Goal: Task Accomplishment & Management: Manage account settings

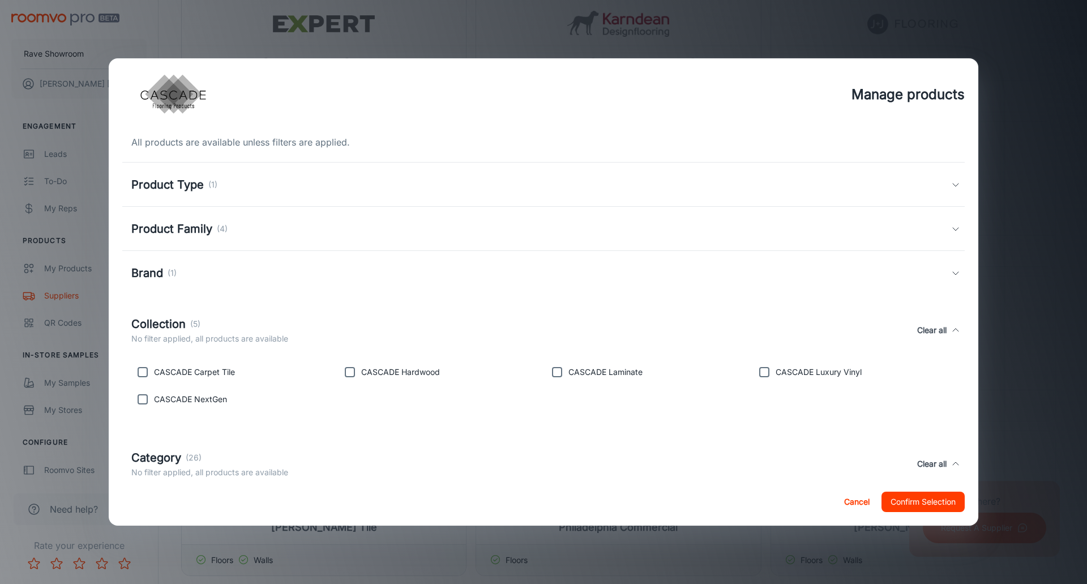
scroll to position [251, 0]
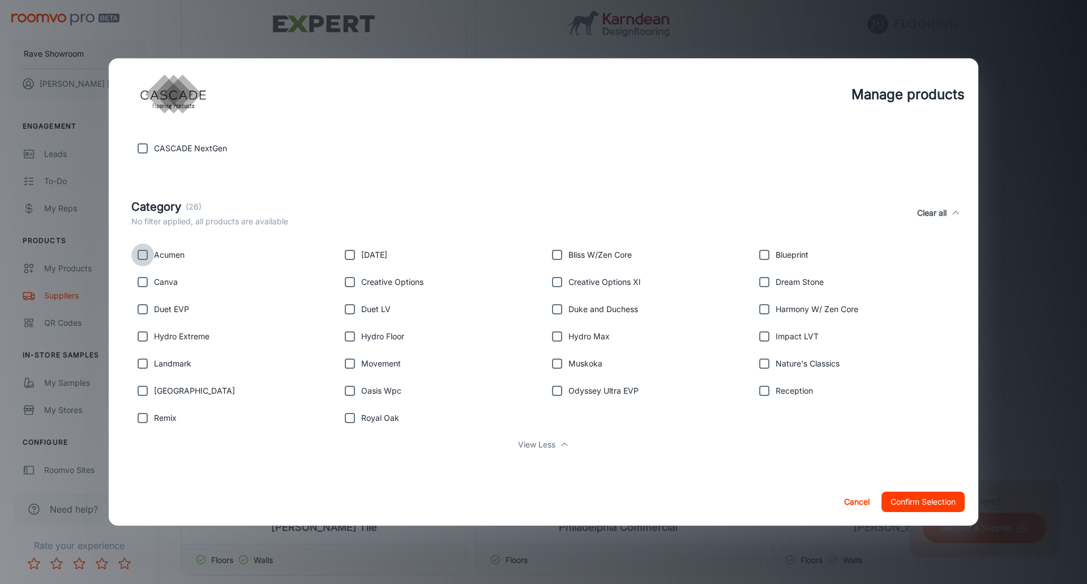
click at [145, 254] on input "checkbox" at bounding box center [142, 255] width 23 height 23
checkbox input "true"
click at [348, 255] on input "checkbox" at bounding box center [350, 255] width 23 height 23
checkbox input "true"
click at [347, 364] on input "checkbox" at bounding box center [350, 363] width 23 height 23
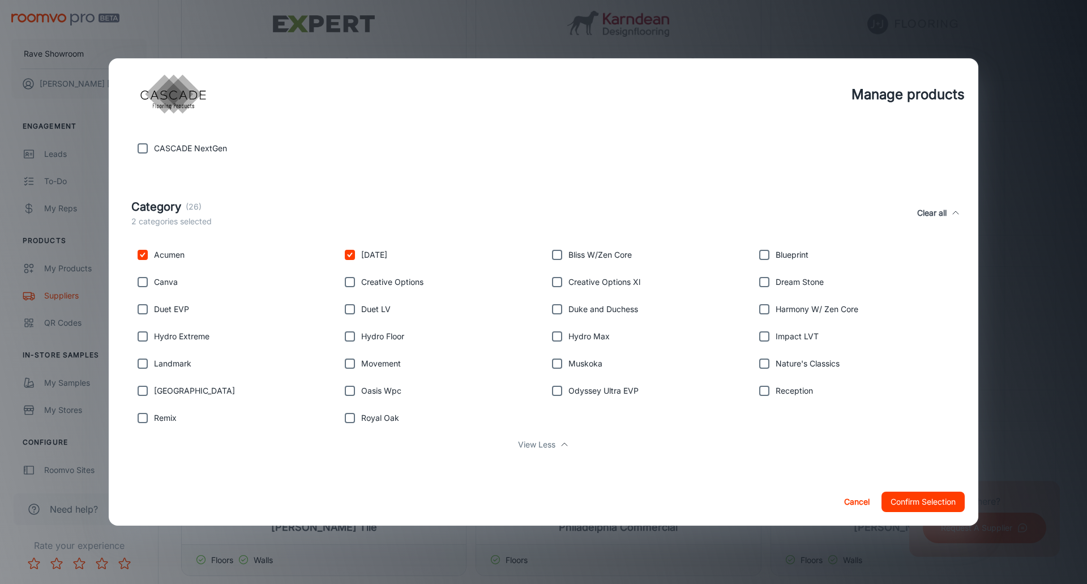
checkbox input "true"
click at [140, 362] on input "checkbox" at bounding box center [142, 363] width 23 height 23
checkbox input "true"
click at [553, 361] on input "checkbox" at bounding box center [557, 363] width 23 height 23
checkbox input "true"
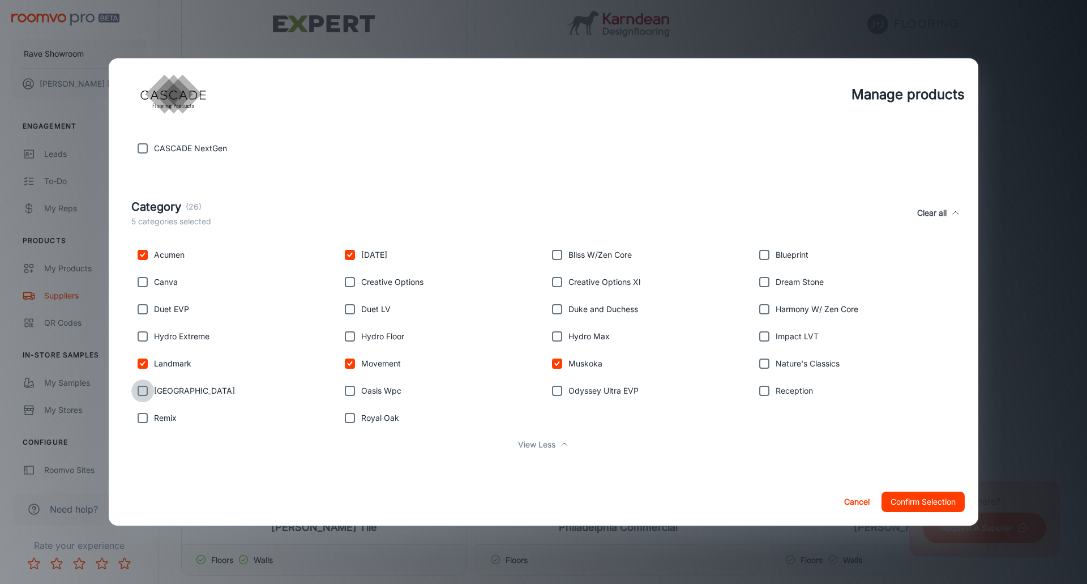
click at [145, 392] on input "checkbox" at bounding box center [142, 390] width 23 height 23
checkbox input "true"
click at [757, 391] on input "checkbox" at bounding box center [764, 390] width 23 height 23
checkbox input "true"
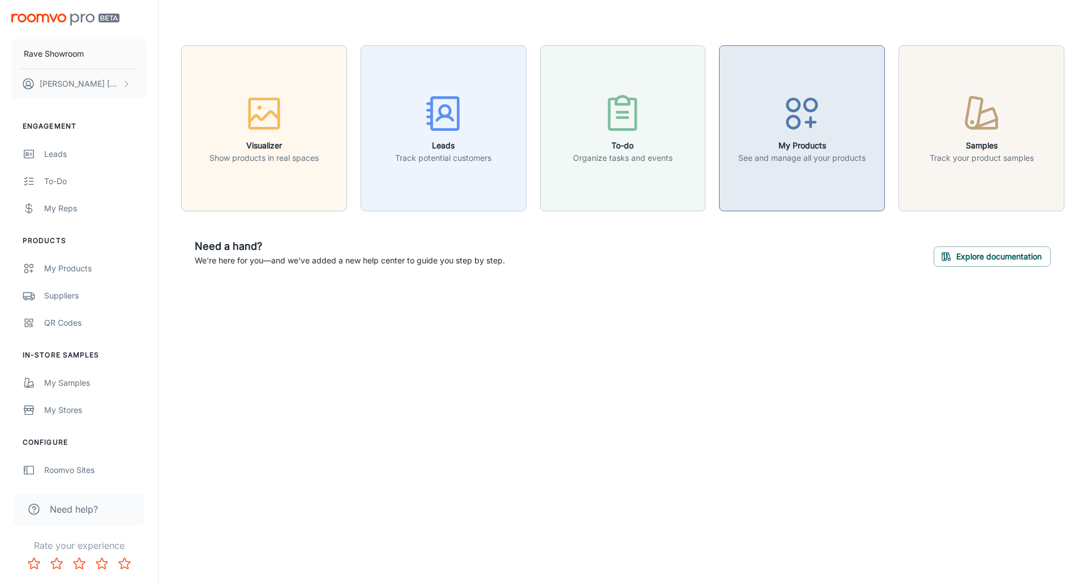
click at [797, 127] on circle "button" at bounding box center [794, 122] width 12 height 12
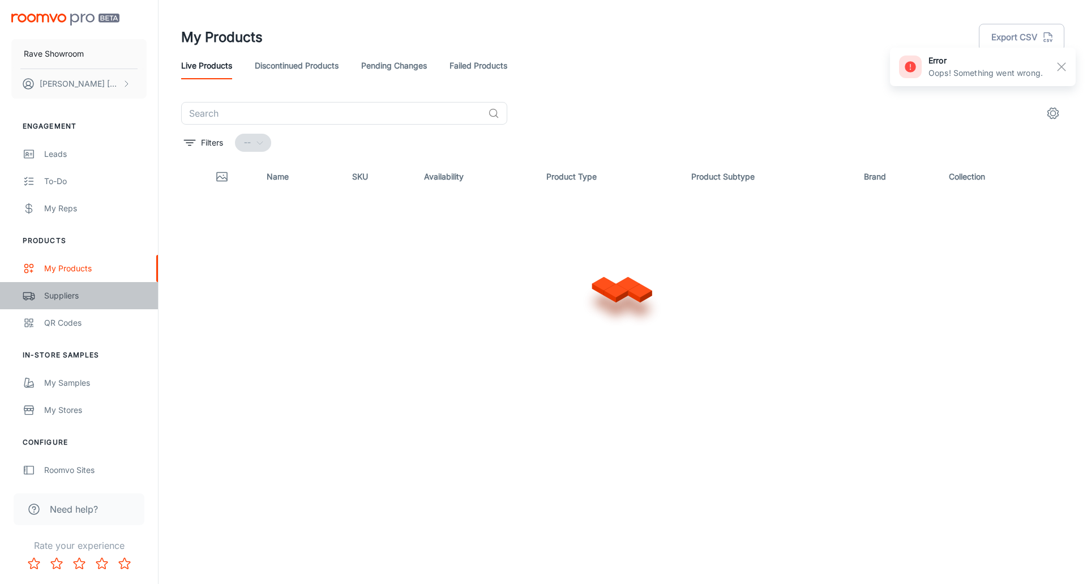
click at [58, 295] on div "Suppliers" at bounding box center [95, 295] width 103 height 12
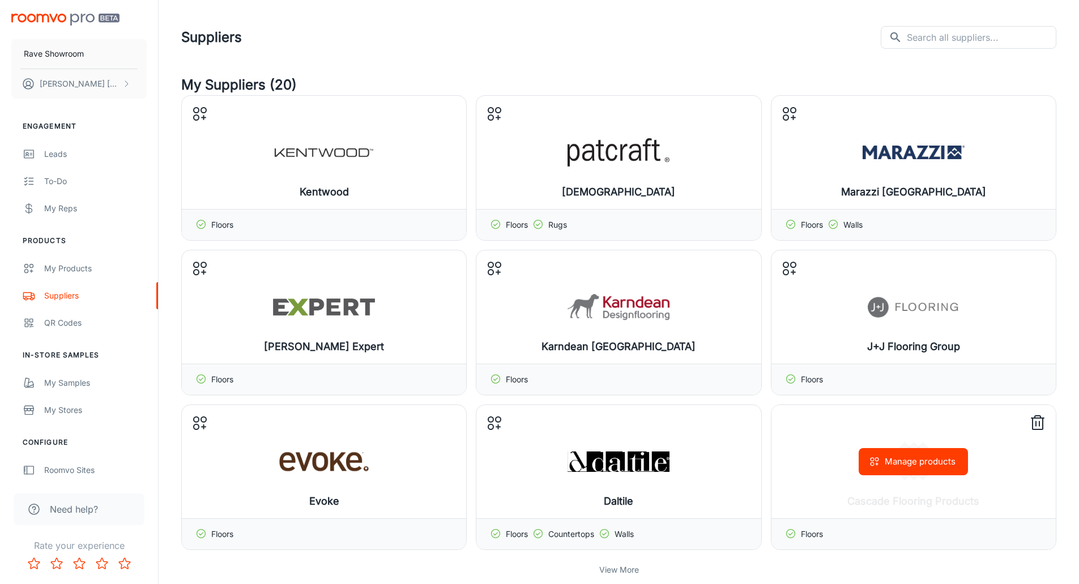
click at [914, 459] on button "Manage products" at bounding box center [913, 461] width 109 height 27
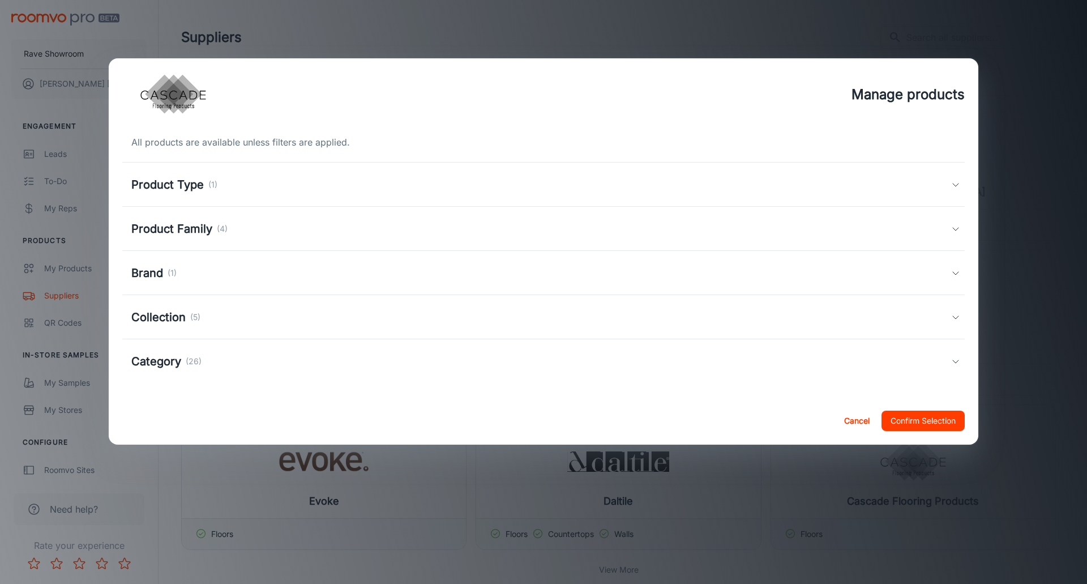
click at [177, 363] on h5 "Category" at bounding box center [156, 361] width 50 height 17
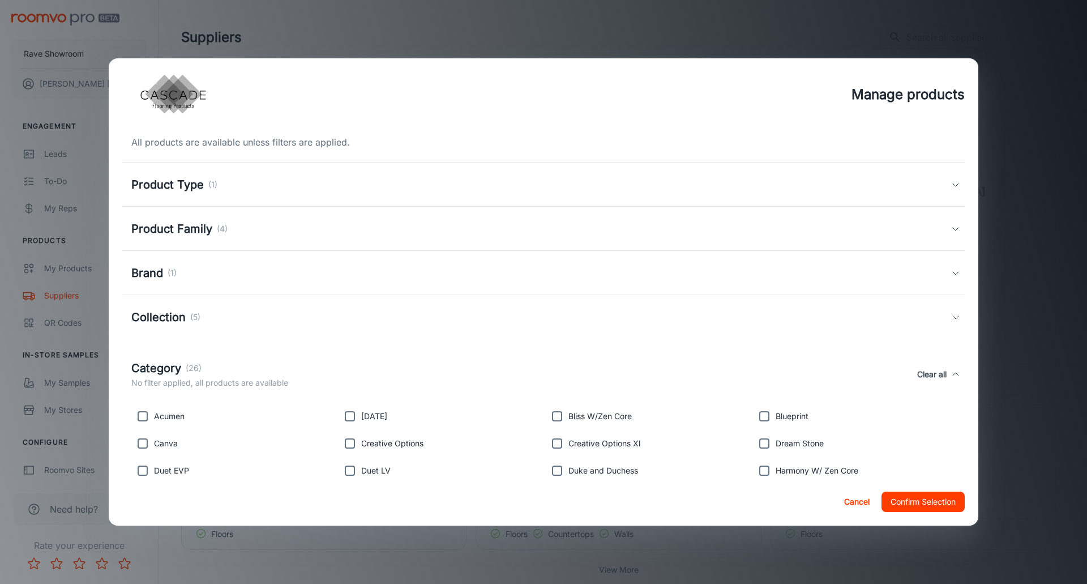
click at [143, 415] on input "checkbox" at bounding box center [142, 416] width 23 height 23
checkbox input "true"
click at [348, 416] on input "checkbox" at bounding box center [350, 416] width 23 height 23
checkbox input "true"
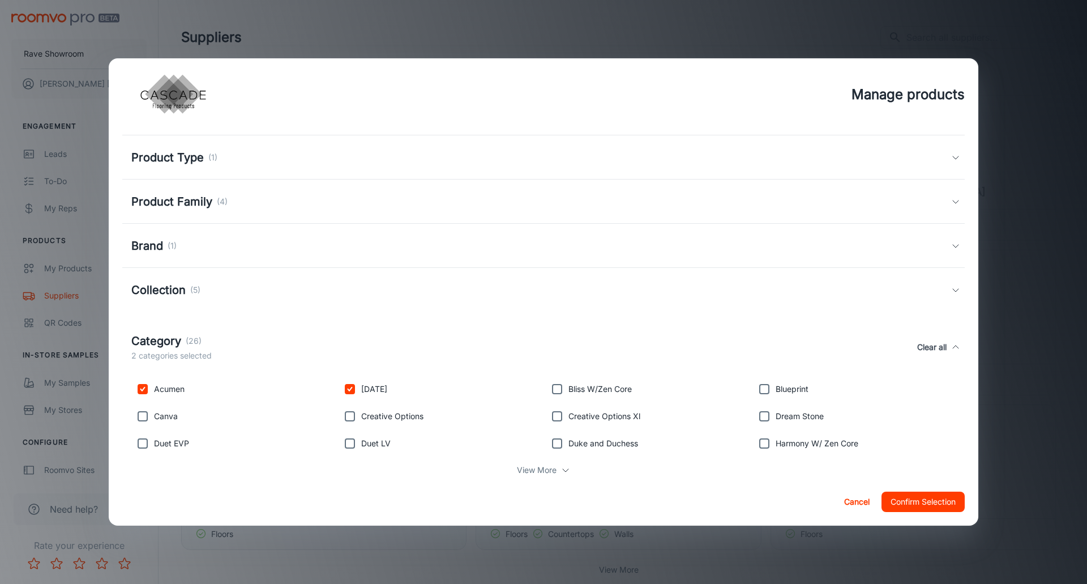
scroll to position [53, 0]
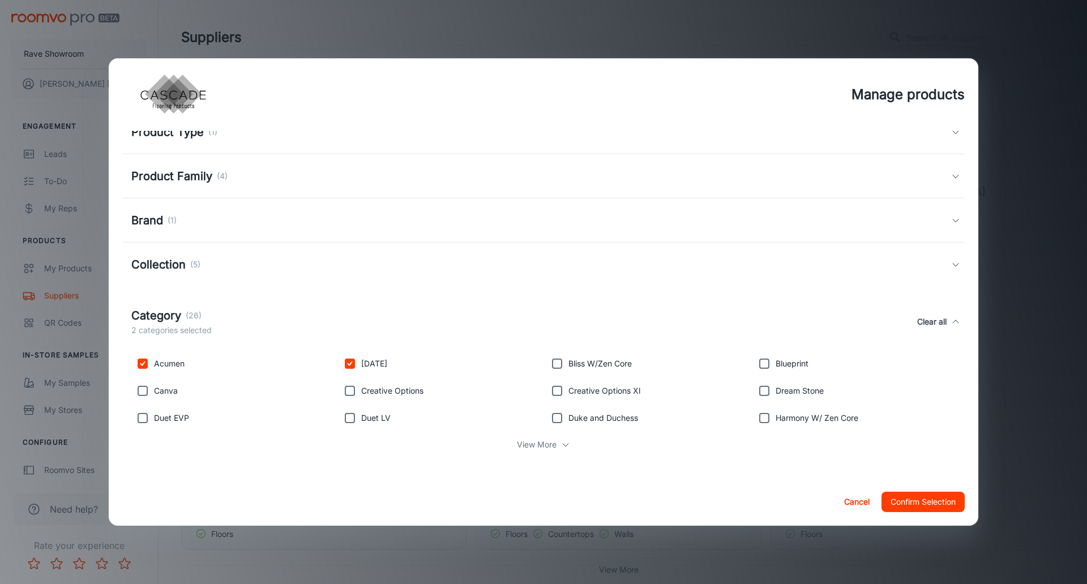
click at [537, 441] on p "View More" at bounding box center [537, 444] width 40 height 12
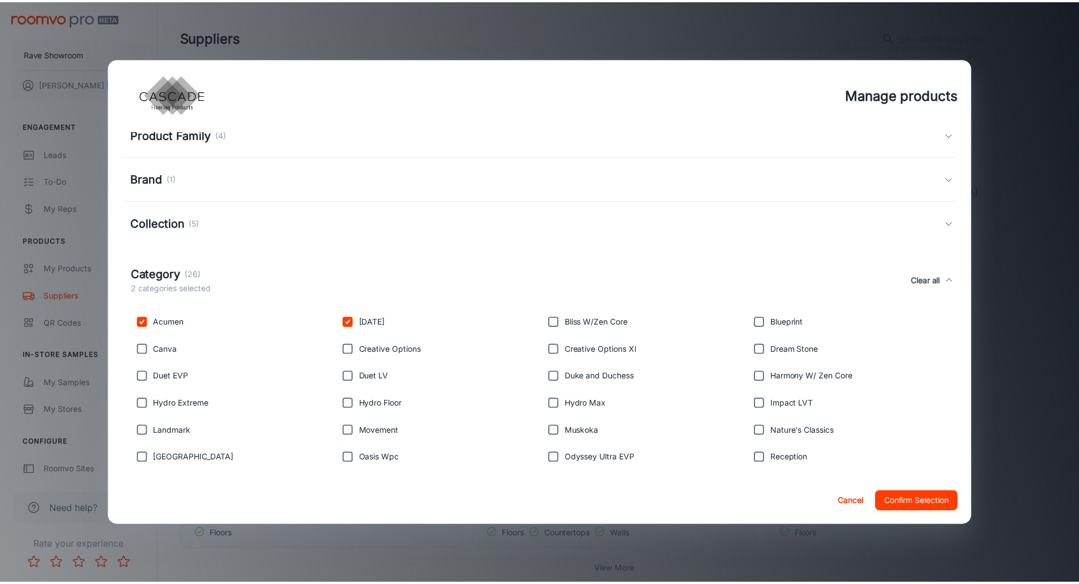
scroll to position [161, 0]
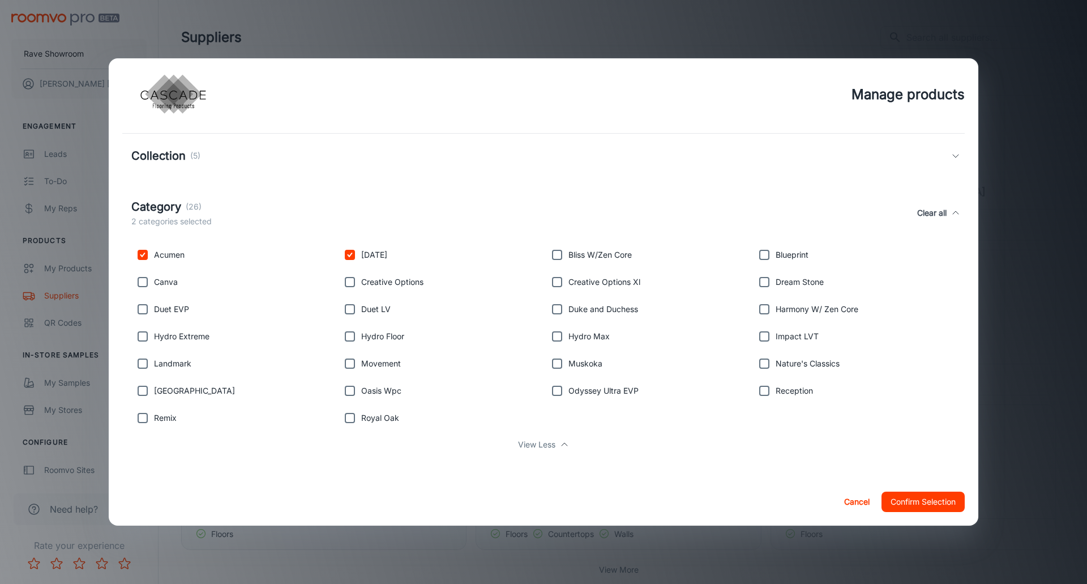
click at [551, 361] on input "checkbox" at bounding box center [557, 363] width 23 height 23
checkbox input "true"
click at [140, 366] on input "checkbox" at bounding box center [142, 363] width 23 height 23
checkbox input "true"
click at [351, 362] on input "checkbox" at bounding box center [350, 363] width 23 height 23
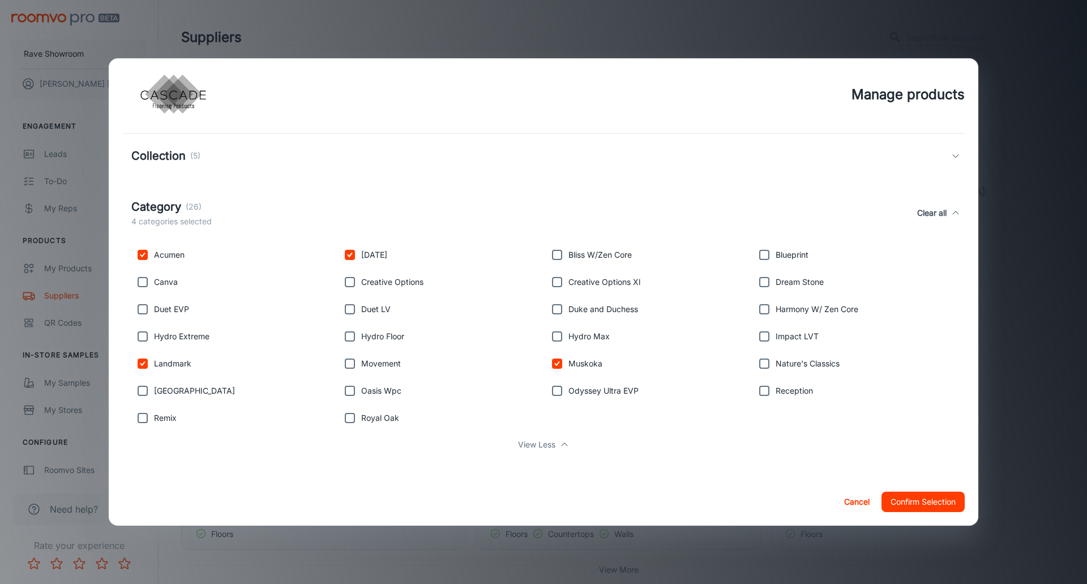
checkbox input "true"
click at [142, 390] on input "checkbox" at bounding box center [142, 390] width 23 height 23
checkbox input "true"
click at [758, 390] on input "checkbox" at bounding box center [764, 390] width 23 height 23
checkbox input "true"
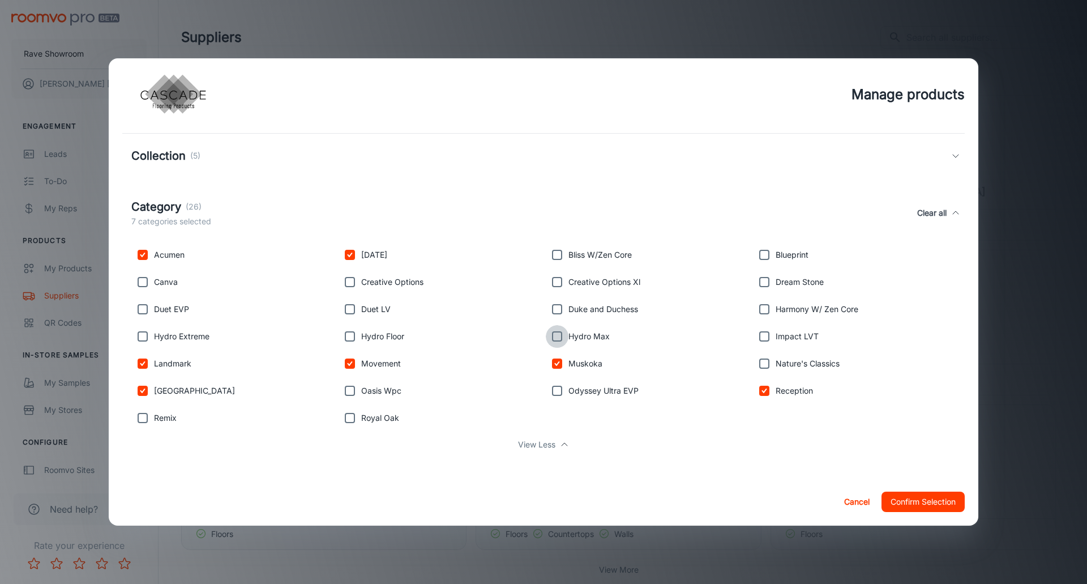
click at [552, 334] on input "checkbox" at bounding box center [557, 336] width 23 height 23
checkbox input "true"
click at [350, 336] on input "checkbox" at bounding box center [350, 336] width 23 height 23
checkbox input "true"
click at [146, 336] on input "checkbox" at bounding box center [142, 336] width 23 height 23
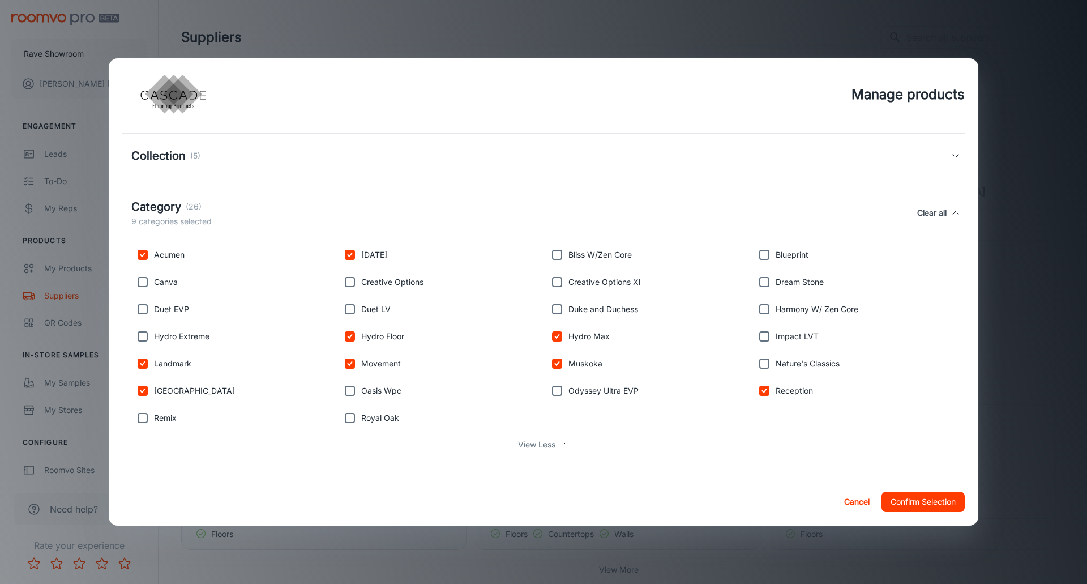
checkbox input "true"
click at [760, 363] on input "checkbox" at bounding box center [764, 363] width 23 height 23
checkbox input "true"
click at [552, 255] on input "checkbox" at bounding box center [557, 255] width 23 height 23
checkbox input "true"
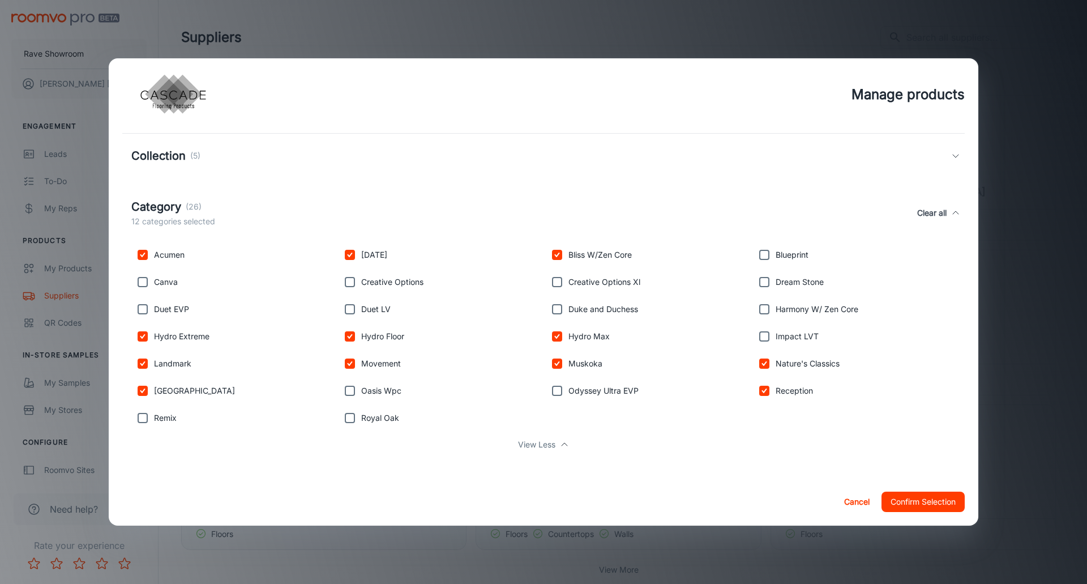
click at [761, 257] on input "checkbox" at bounding box center [764, 255] width 23 height 23
checkbox input "true"
click at [144, 285] on input "checkbox" at bounding box center [142, 282] width 23 height 23
checkbox input "true"
click at [348, 282] on input "checkbox" at bounding box center [350, 282] width 23 height 23
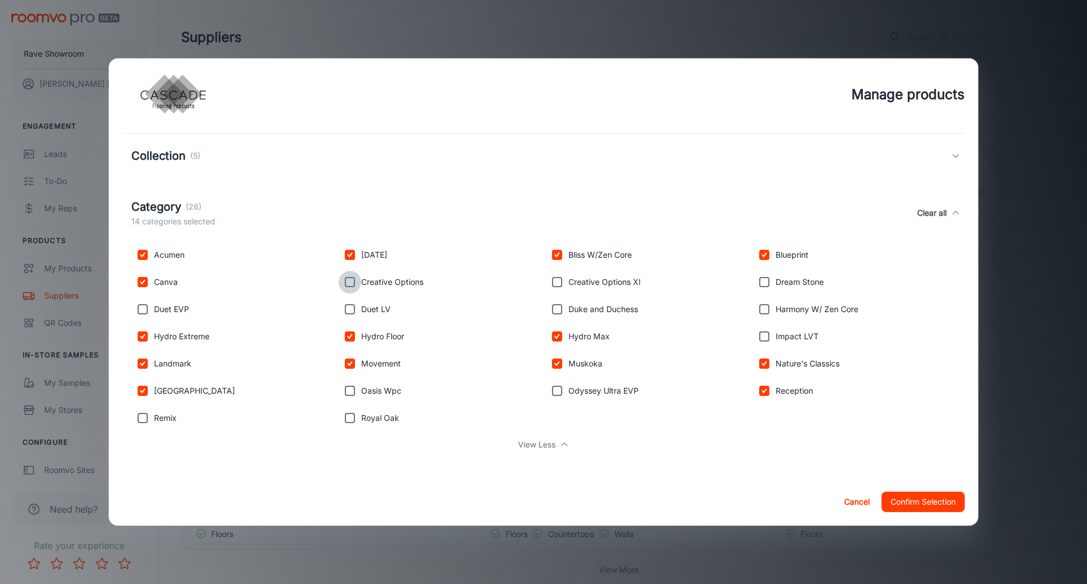
checkbox input "true"
click at [554, 284] on input "checkbox" at bounding box center [557, 282] width 23 height 23
checkbox input "true"
click at [762, 283] on input "checkbox" at bounding box center [764, 282] width 23 height 23
checkbox input "true"
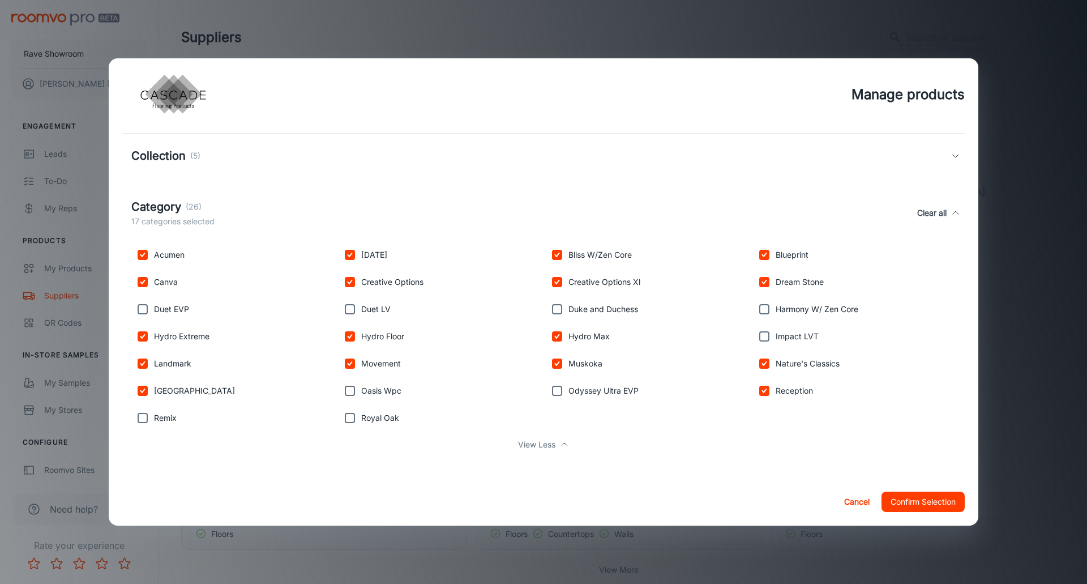
click at [144, 308] on input "checkbox" at bounding box center [142, 309] width 23 height 23
checkbox input "true"
click at [349, 311] on input "checkbox" at bounding box center [350, 309] width 23 height 23
checkbox input "true"
click at [758, 308] on input "checkbox" at bounding box center [764, 309] width 23 height 23
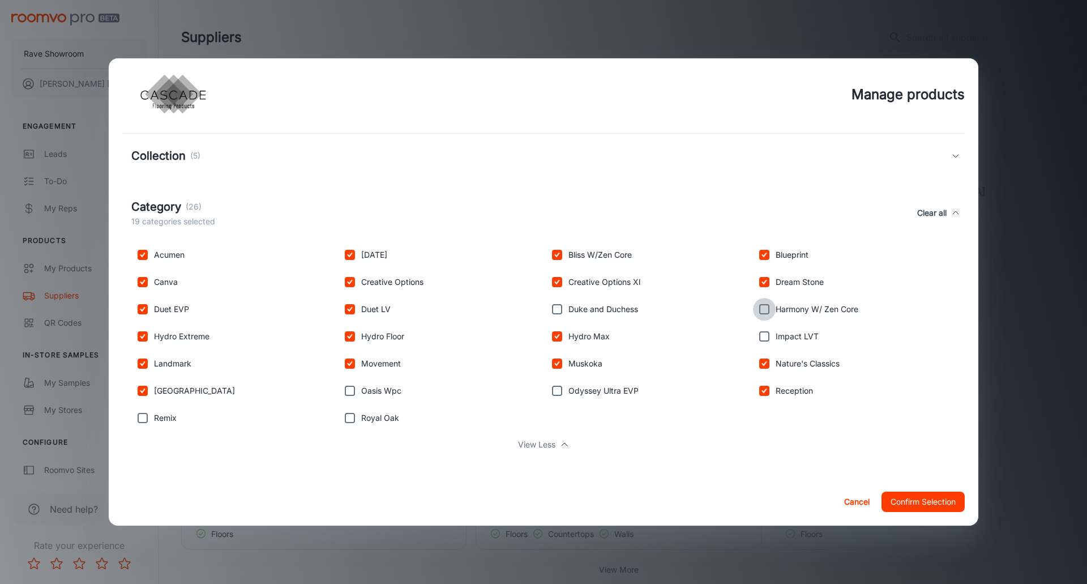
checkbox input "true"
click at [758, 335] on input "checkbox" at bounding box center [764, 336] width 23 height 23
checkbox input "true"
click at [347, 392] on input "checkbox" at bounding box center [350, 390] width 23 height 23
checkbox input "true"
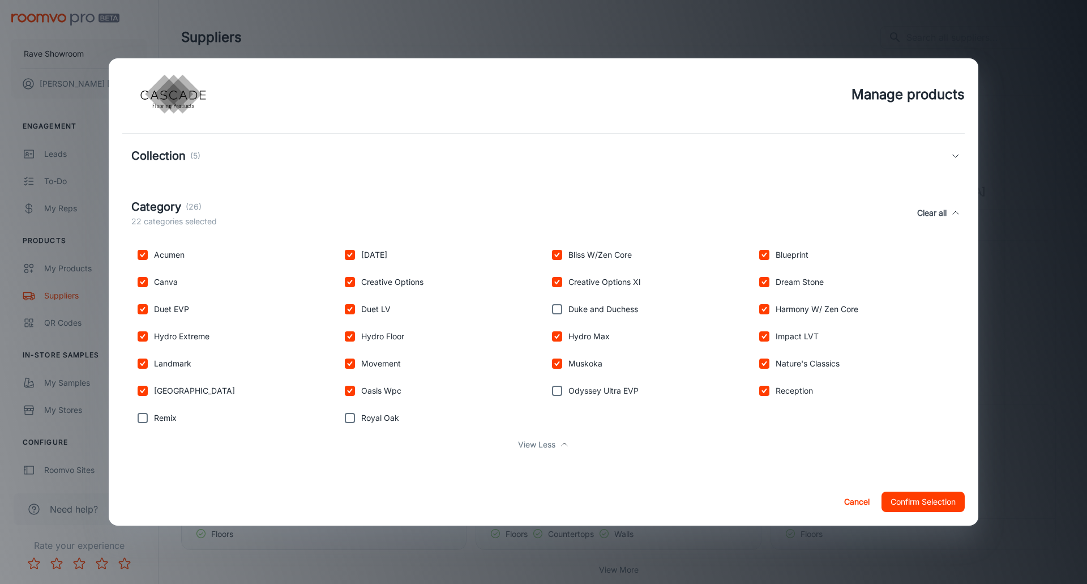
click at [556, 393] on input "checkbox" at bounding box center [557, 390] width 23 height 23
checkbox input "true"
click at [140, 419] on input "checkbox" at bounding box center [142, 418] width 23 height 23
checkbox input "true"
click at [555, 306] on input "checkbox" at bounding box center [557, 309] width 23 height 23
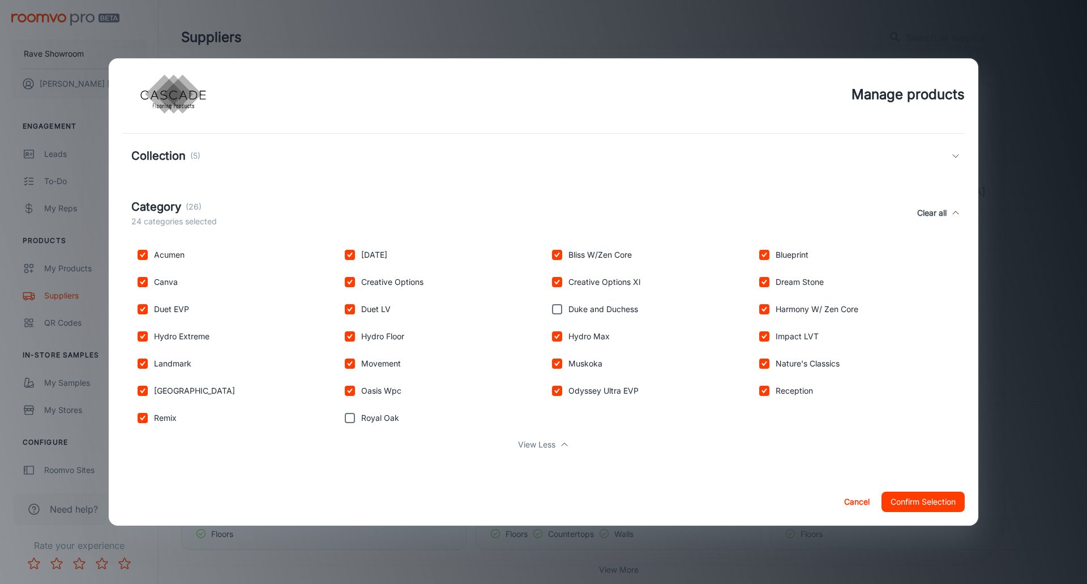
checkbox input "true"
click at [347, 420] on input "checkbox" at bounding box center [350, 418] width 23 height 23
checkbox input "true"
click at [919, 501] on button "Confirm Selection" at bounding box center [923, 502] width 83 height 20
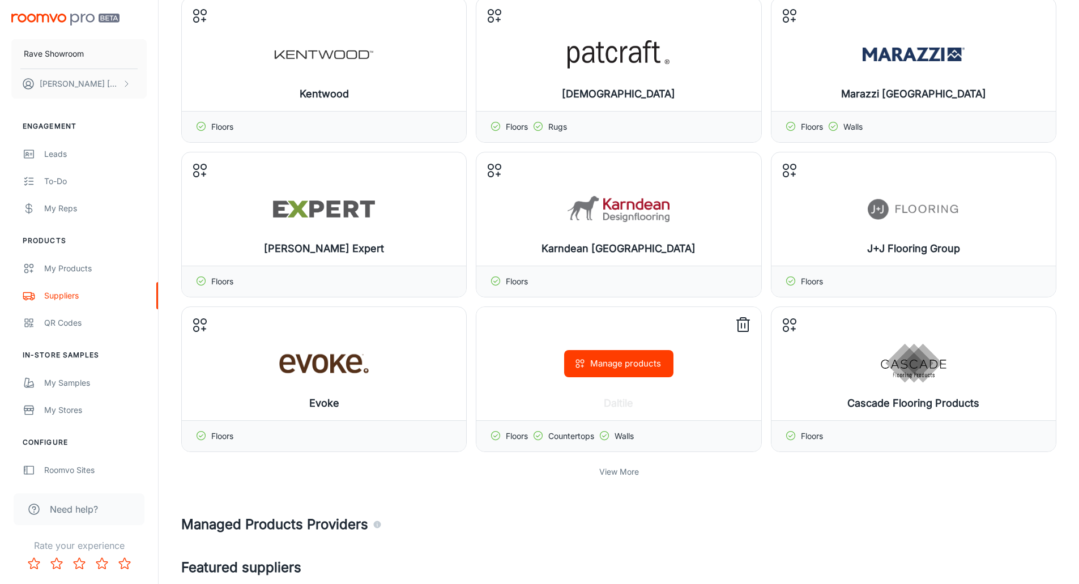
scroll to position [113, 0]
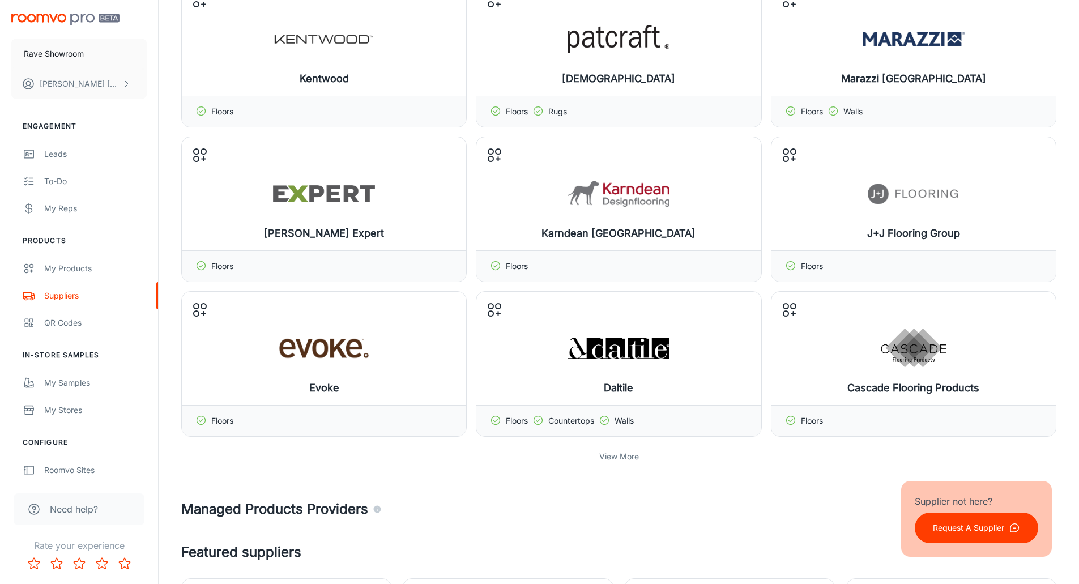
click at [625, 459] on p "View More" at bounding box center [619, 456] width 40 height 12
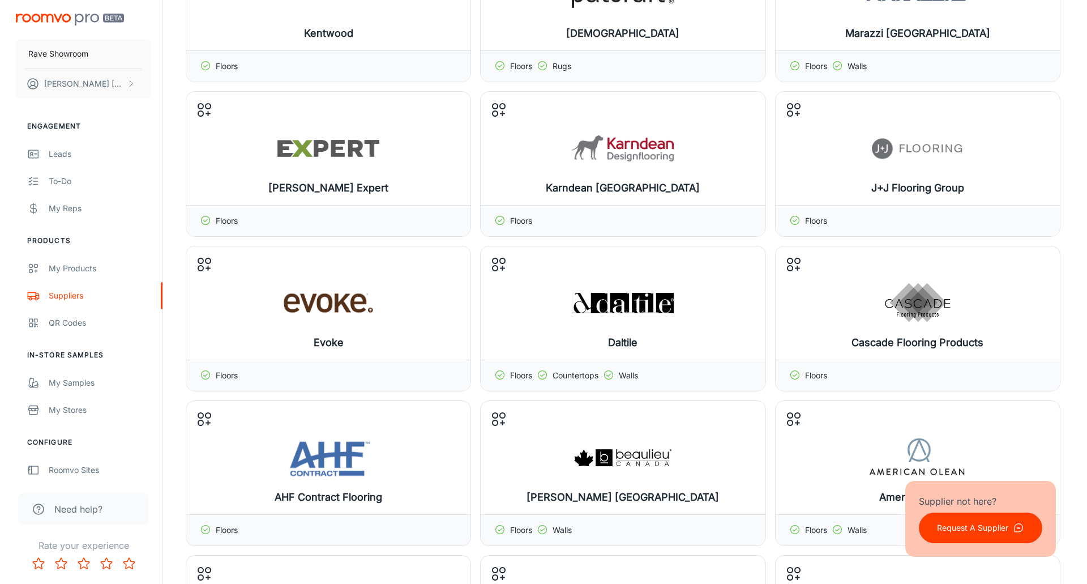
scroll to position [283, 0]
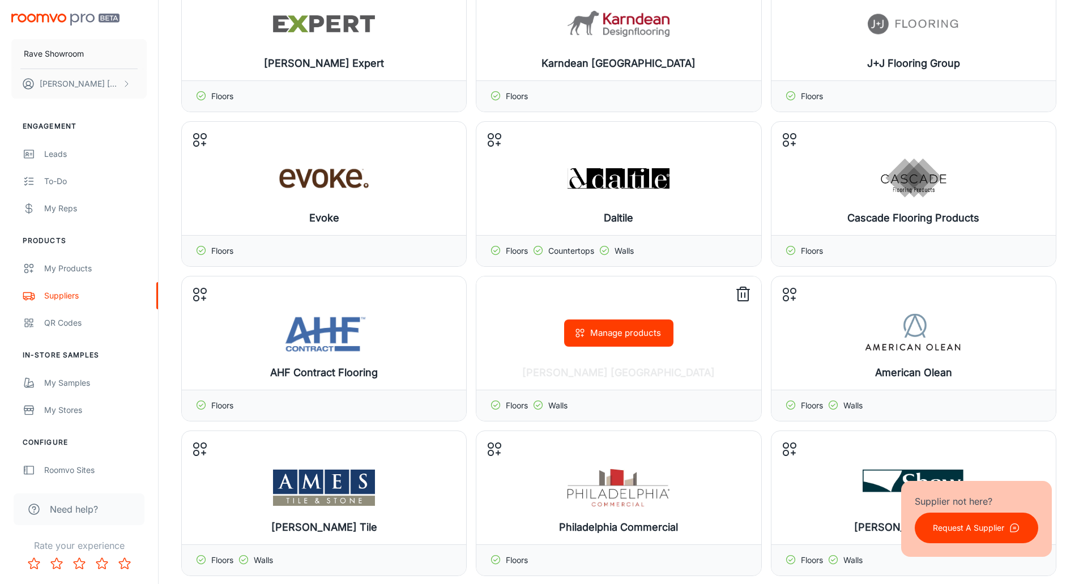
click at [620, 352] on div "Manage products" at bounding box center [618, 332] width 284 height 113
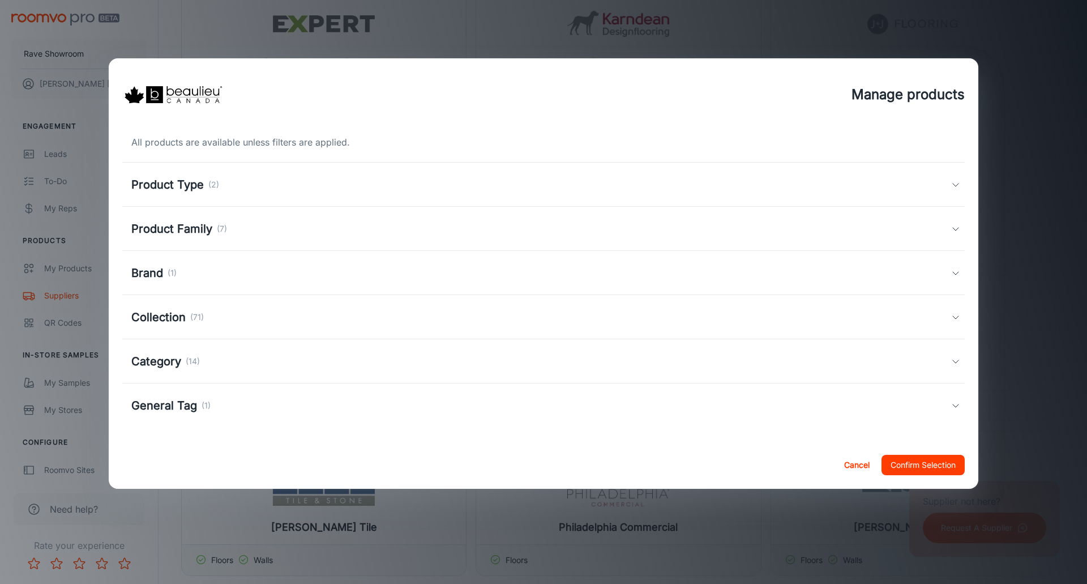
click at [201, 184] on h5 "Product Type" at bounding box center [167, 184] width 72 height 17
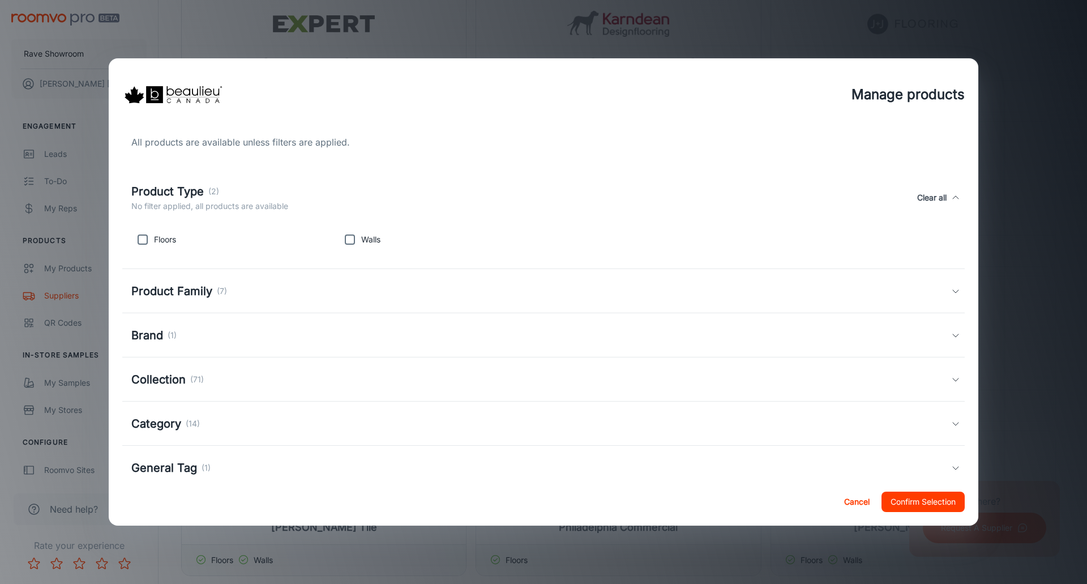
click at [196, 296] on h5 "Product Family" at bounding box center [171, 291] width 81 height 17
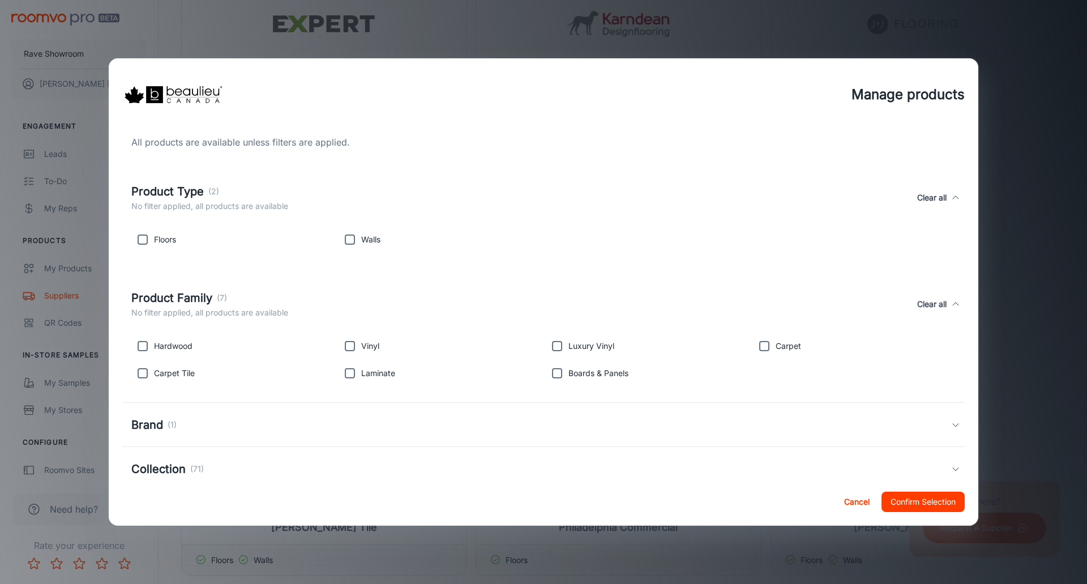
click at [758, 347] on input "checkbox" at bounding box center [764, 346] width 23 height 23
checkbox input "true"
click at [144, 372] on input "checkbox" at bounding box center [142, 373] width 23 height 23
checkbox input "true"
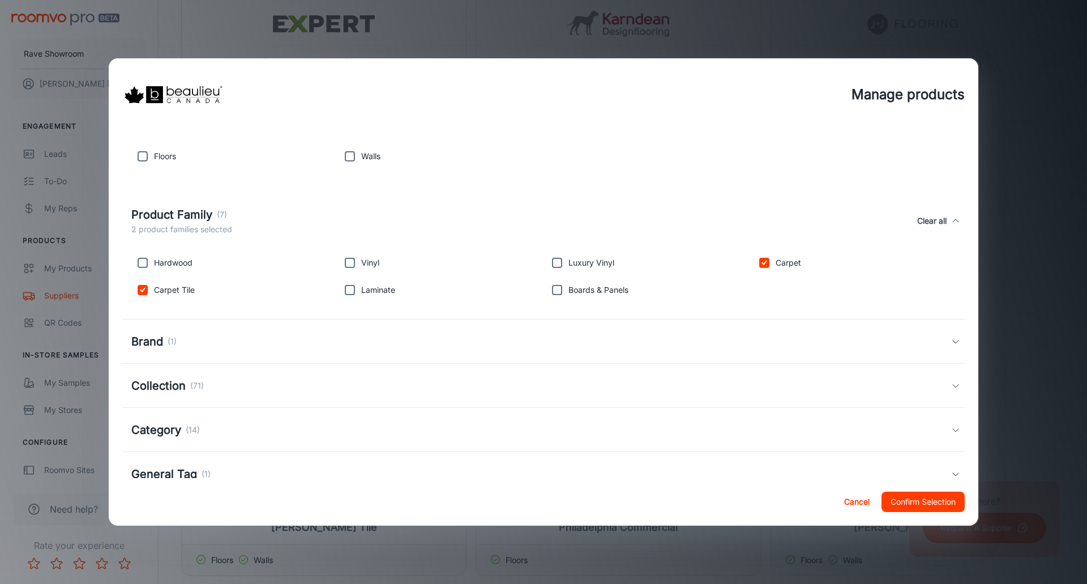
scroll to position [113, 0]
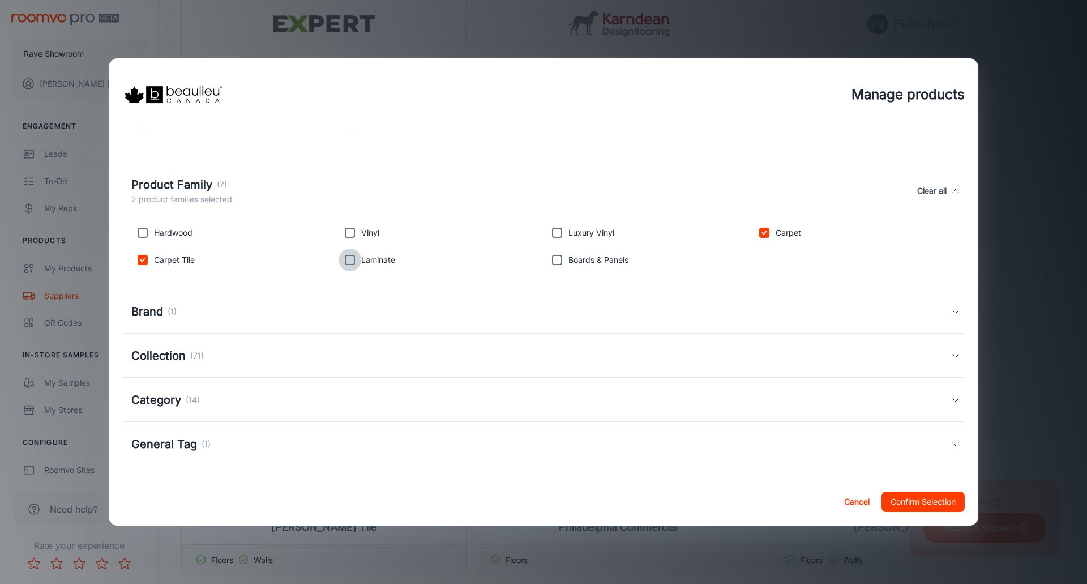
click at [351, 259] on input "checkbox" at bounding box center [350, 260] width 23 height 23
checkbox input "true"
click at [555, 231] on input "checkbox" at bounding box center [557, 232] width 23 height 23
checkbox input "true"
click at [921, 504] on button "Confirm Selection" at bounding box center [923, 502] width 83 height 20
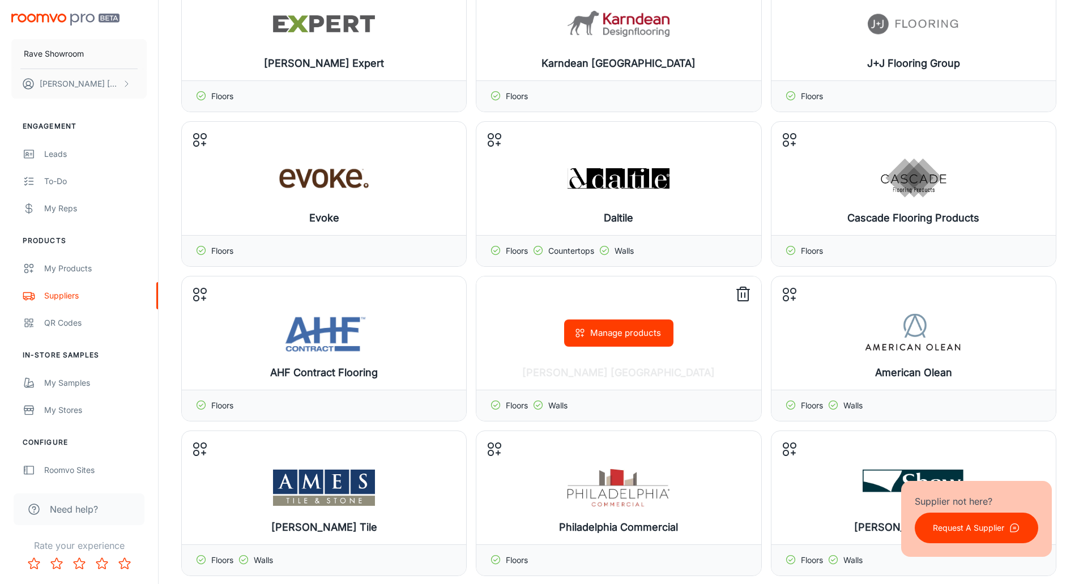
click at [620, 338] on button "Manage products" at bounding box center [618, 332] width 109 height 27
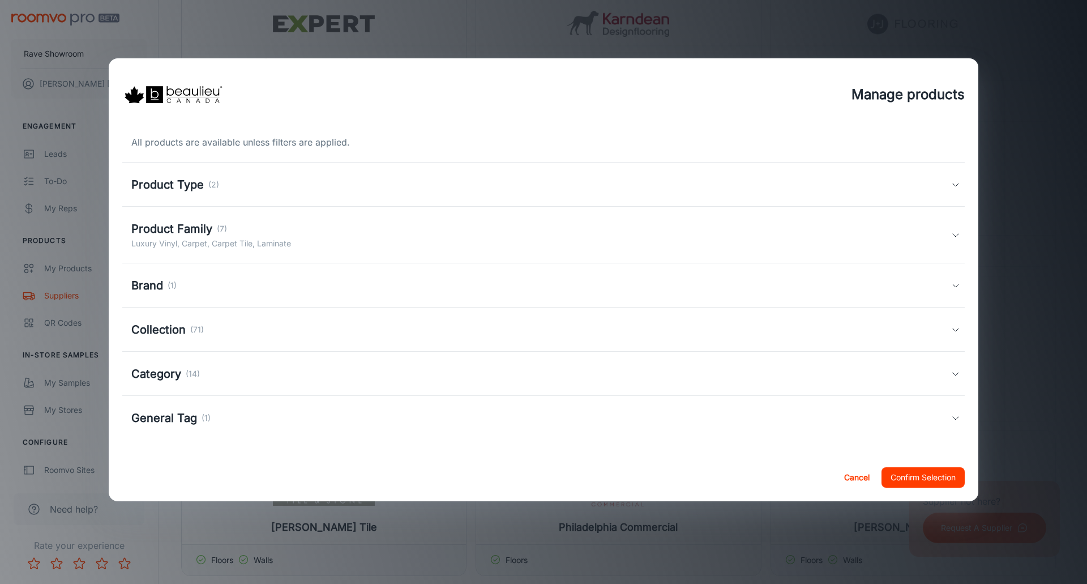
click at [157, 327] on h5 "Collection" at bounding box center [158, 329] width 54 height 17
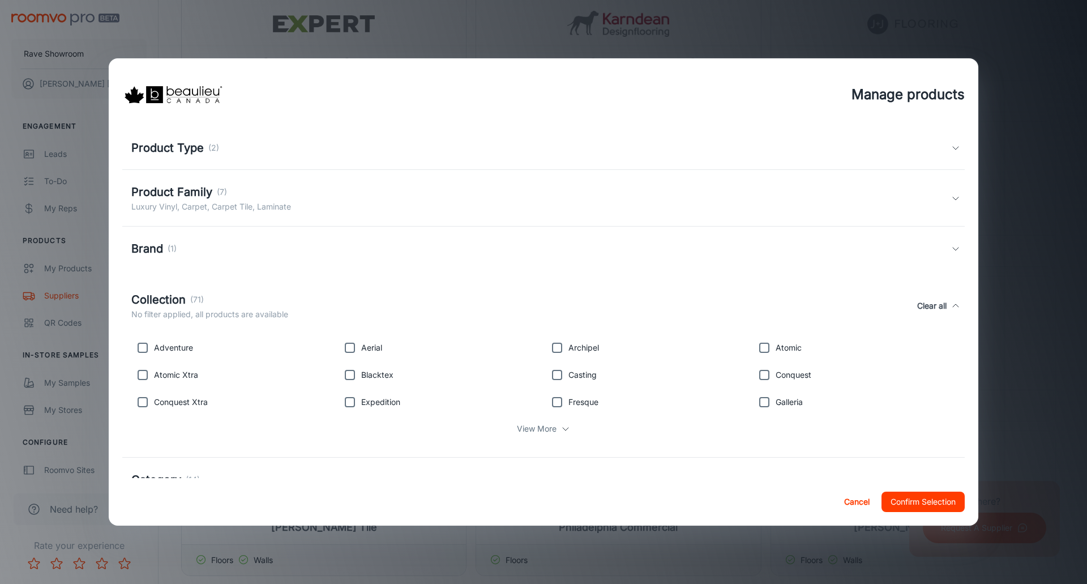
scroll to position [57, 0]
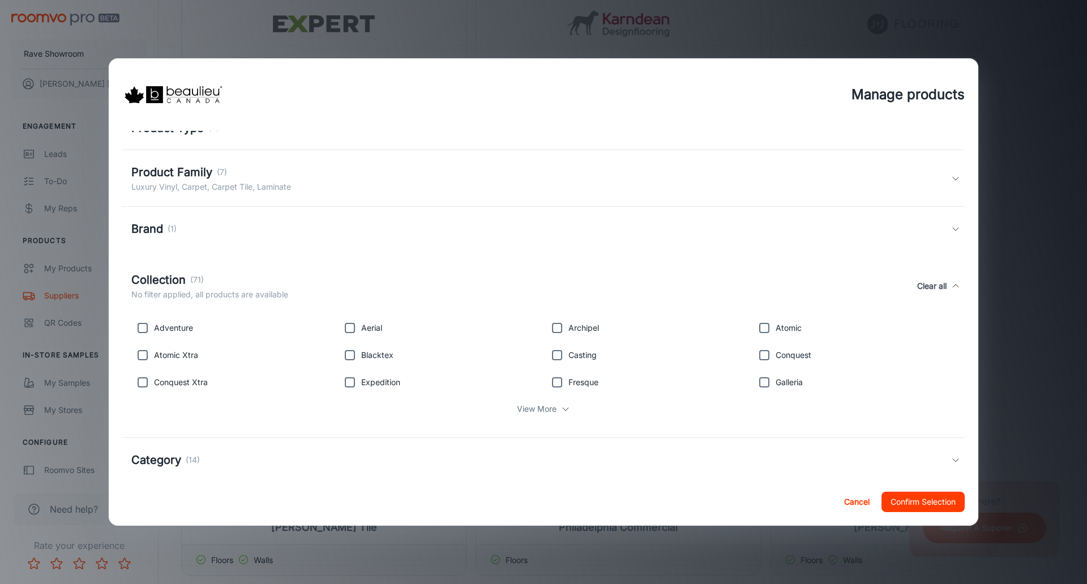
click at [540, 412] on p "View More" at bounding box center [537, 409] width 40 height 12
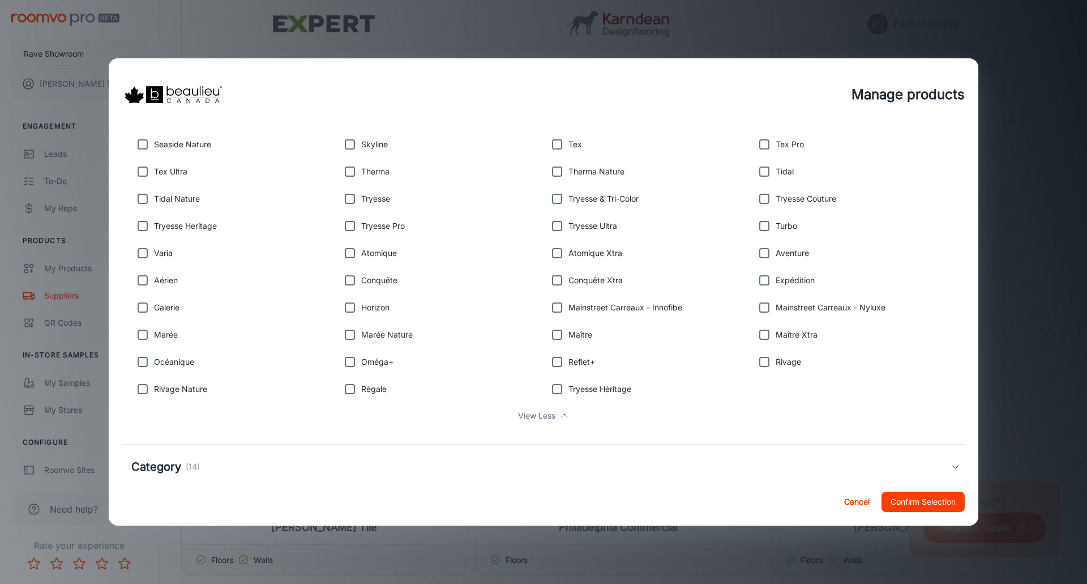
scroll to position [526, 0]
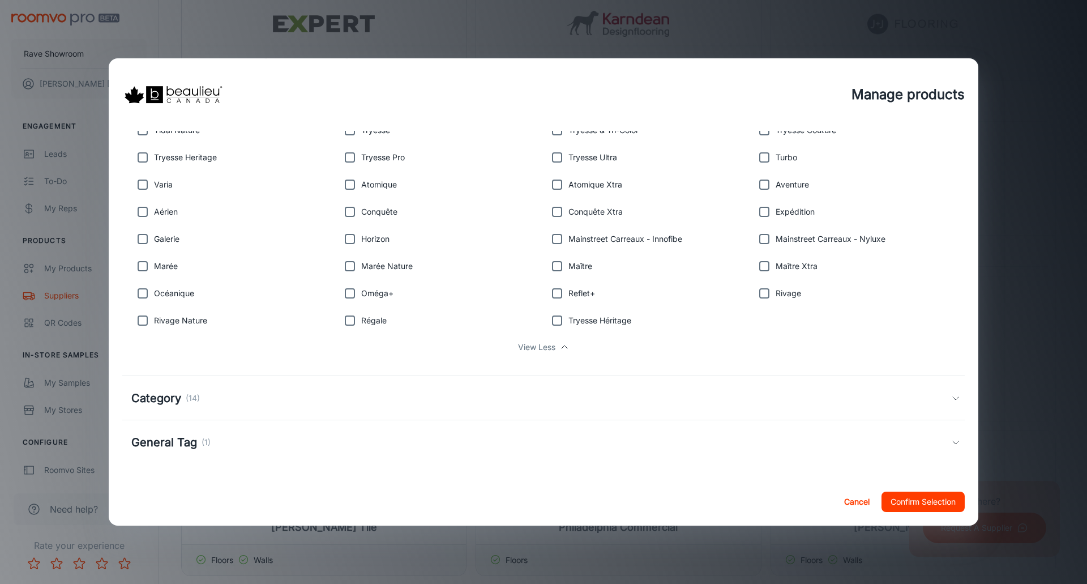
click at [163, 396] on h5 "Category" at bounding box center [156, 398] width 50 height 17
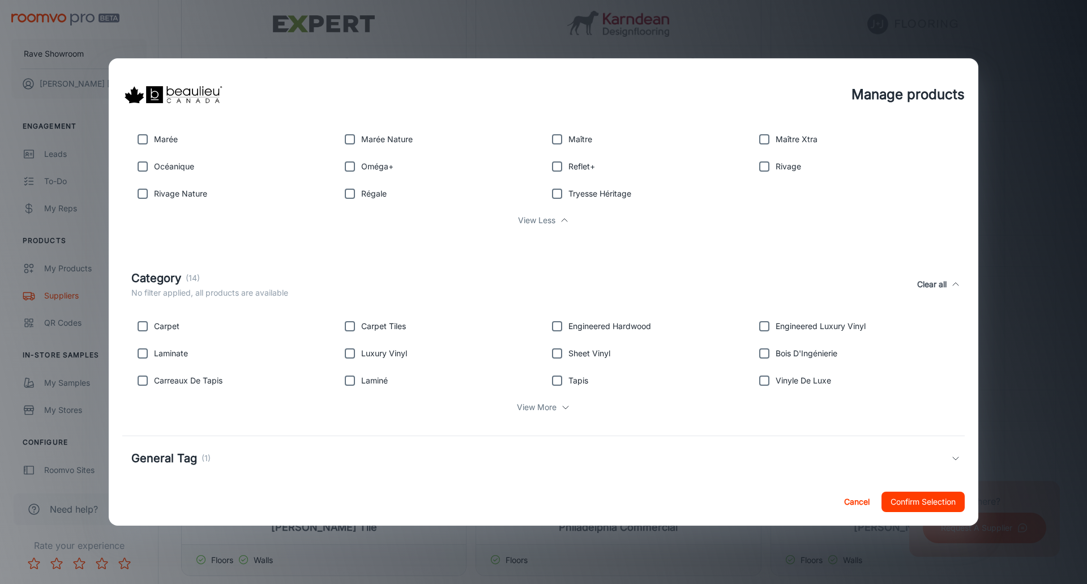
scroll to position [669, 0]
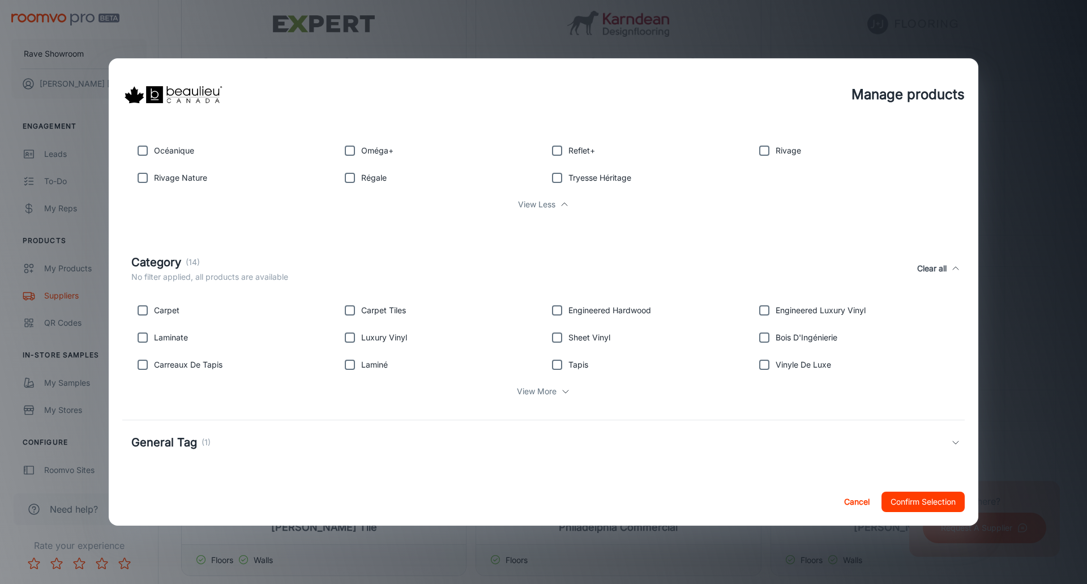
click at [186, 442] on h5 "General Tag" at bounding box center [164, 442] width 66 height 17
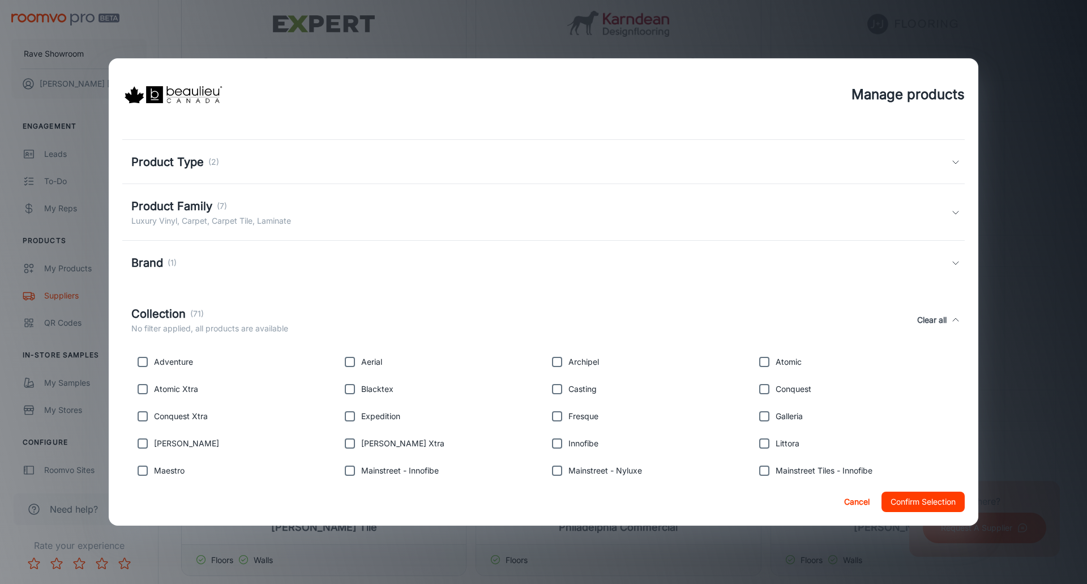
scroll to position [0, 0]
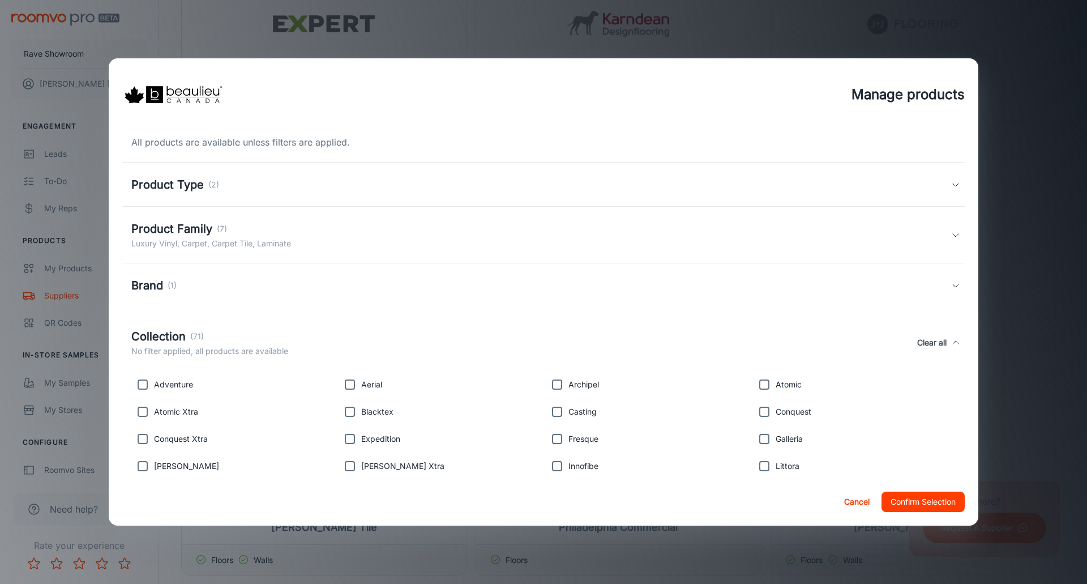
click at [177, 184] on h5 "Product Type" at bounding box center [167, 184] width 72 height 17
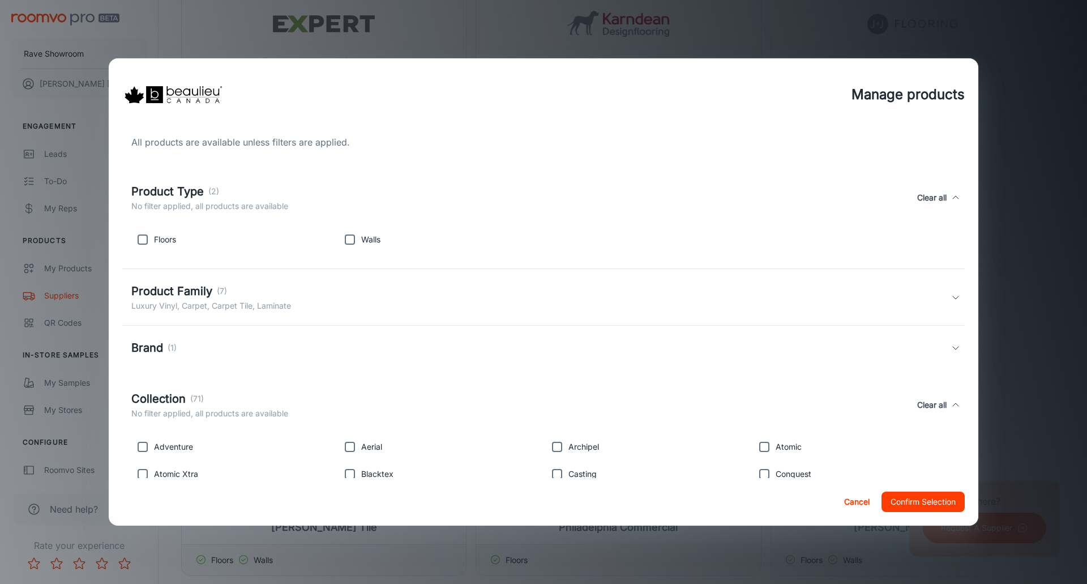
click at [144, 240] on input "checkbox" at bounding box center [142, 239] width 23 height 23
checkbox input "true"
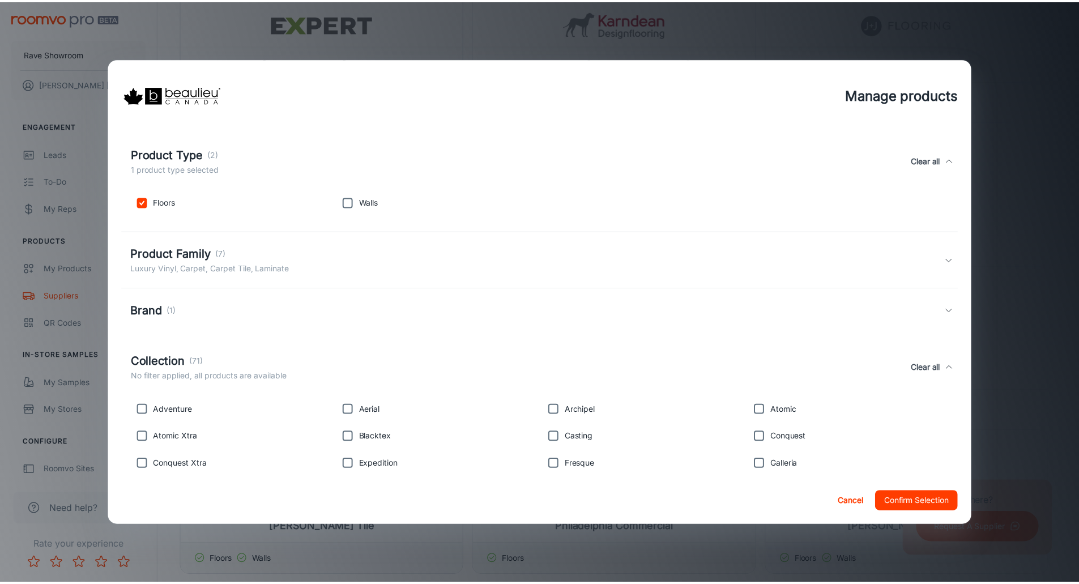
scroll to position [283, 0]
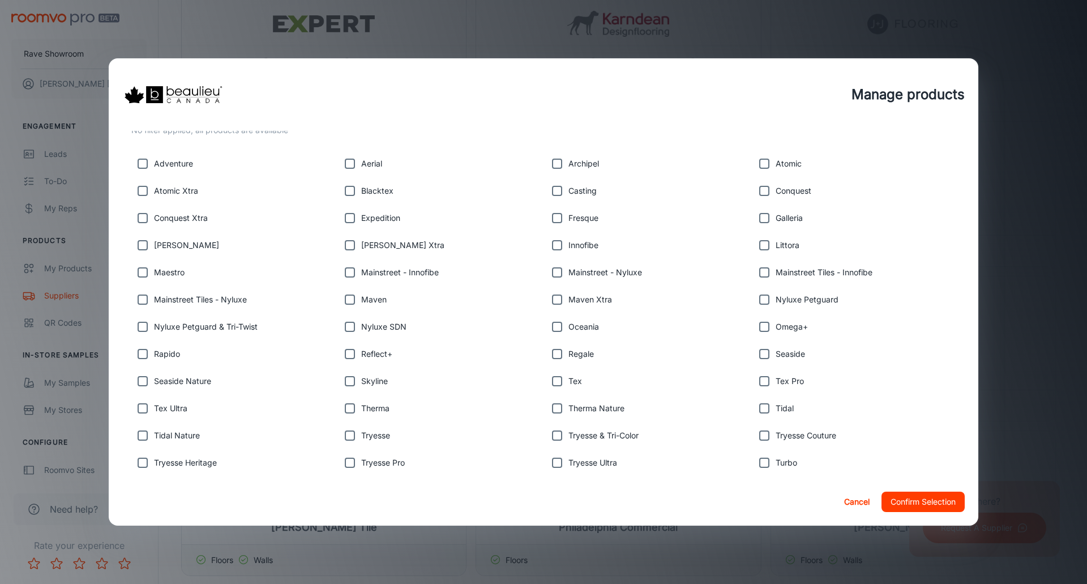
click at [903, 499] on button "Confirm Selection" at bounding box center [923, 502] width 83 height 20
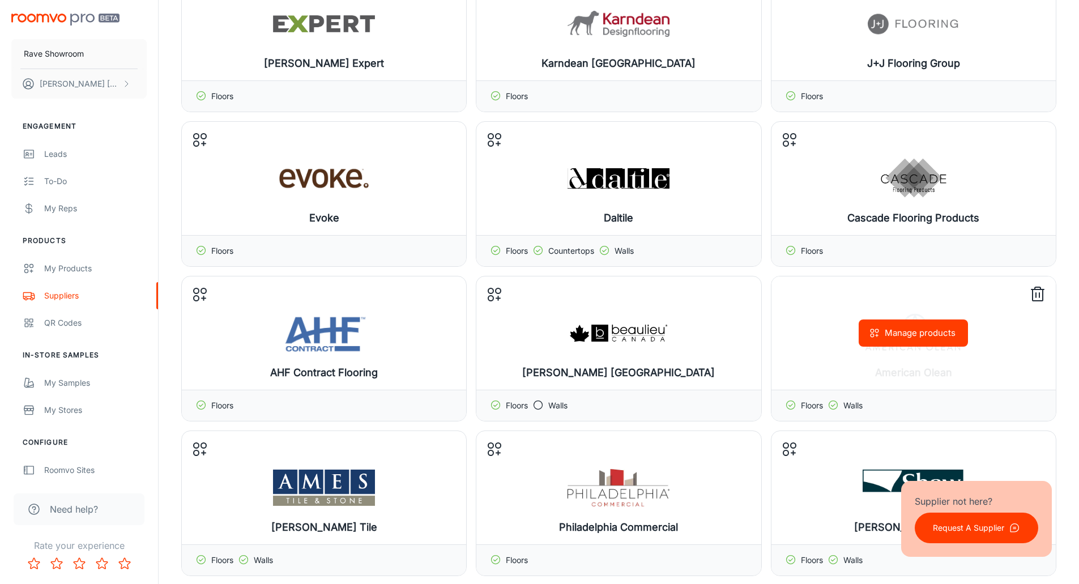
click at [916, 365] on div "Manage products" at bounding box center [913, 332] width 284 height 113
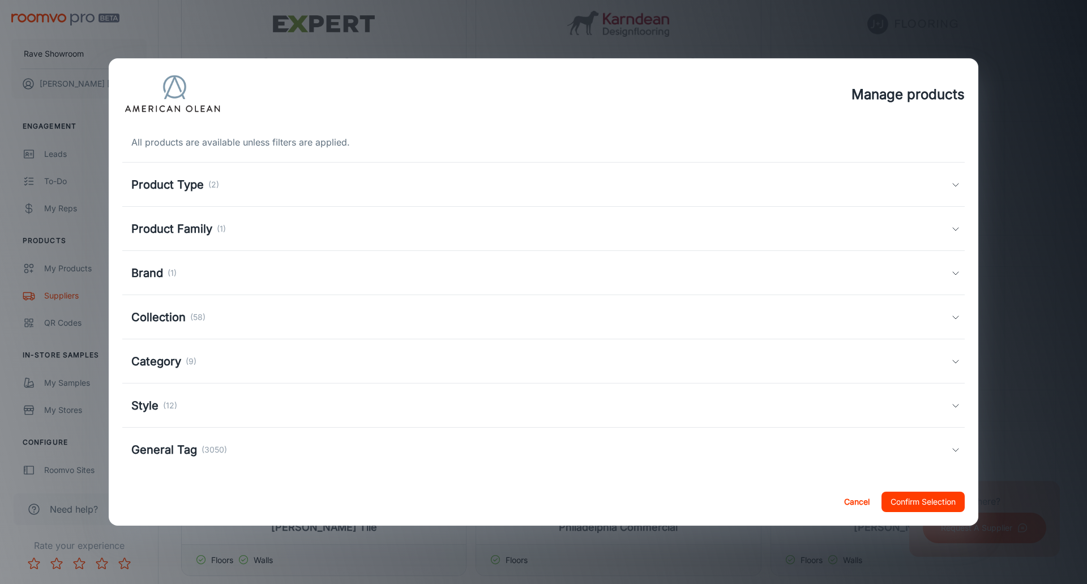
click at [860, 505] on button "Cancel" at bounding box center [857, 502] width 36 height 20
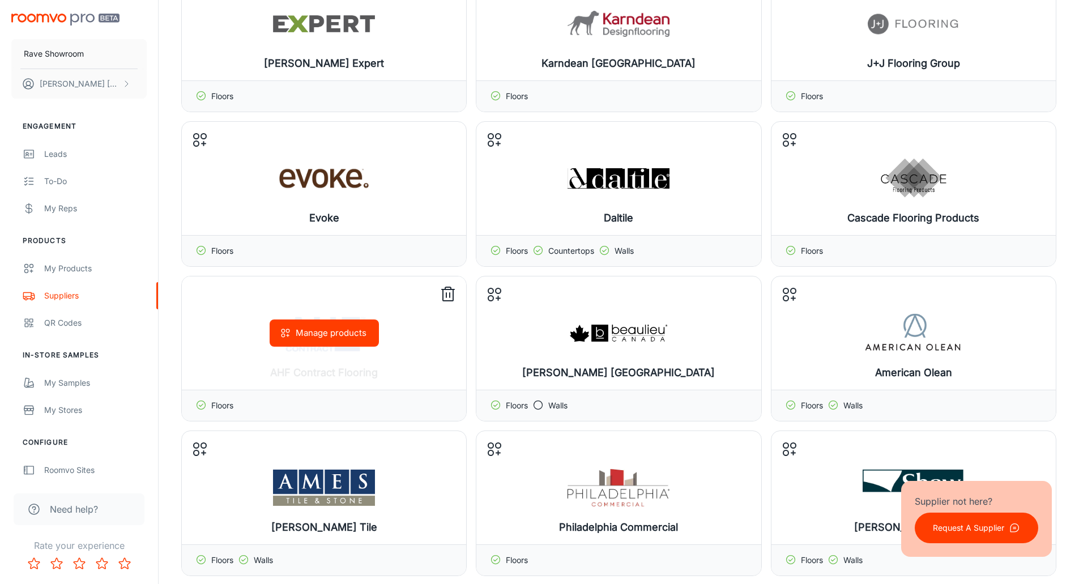
click at [317, 366] on div "Manage products" at bounding box center [324, 332] width 284 height 113
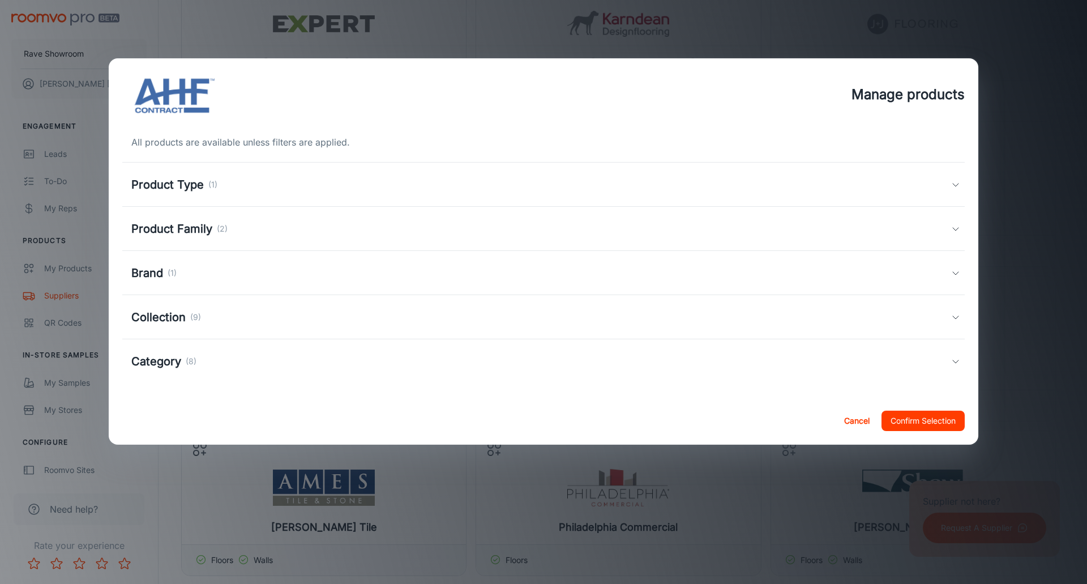
click at [168, 362] on h5 "Category" at bounding box center [156, 361] width 50 height 17
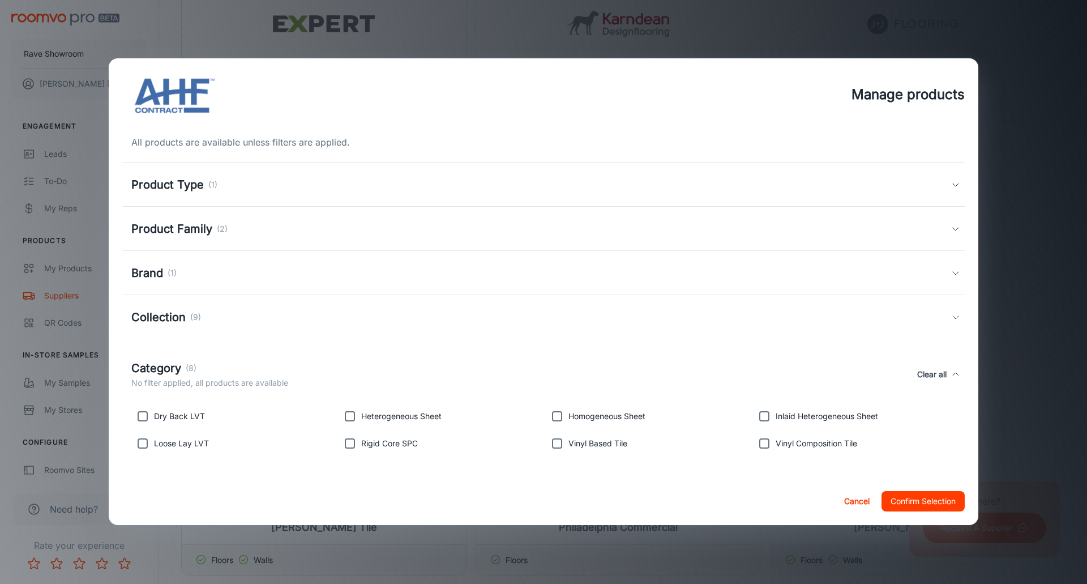
click at [160, 321] on h5 "Collection" at bounding box center [158, 317] width 54 height 17
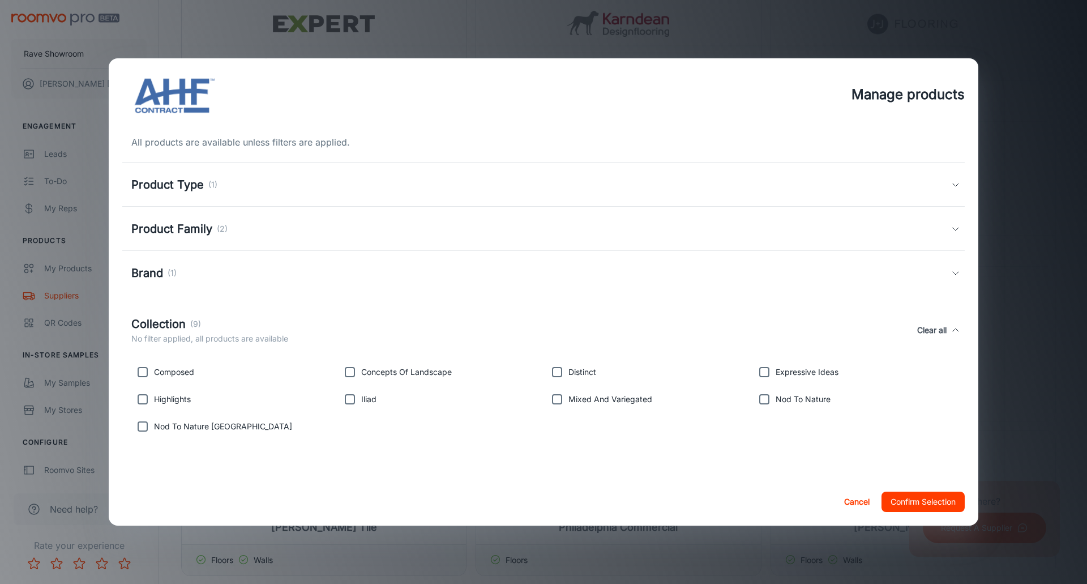
click at [930, 501] on button "Confirm Selection" at bounding box center [923, 502] width 83 height 20
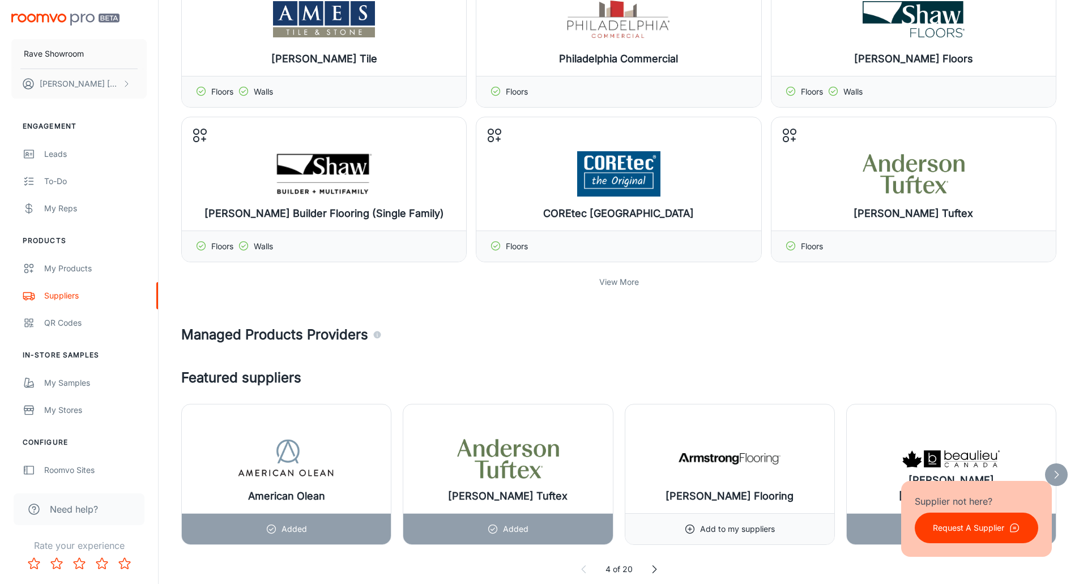
scroll to position [736, 0]
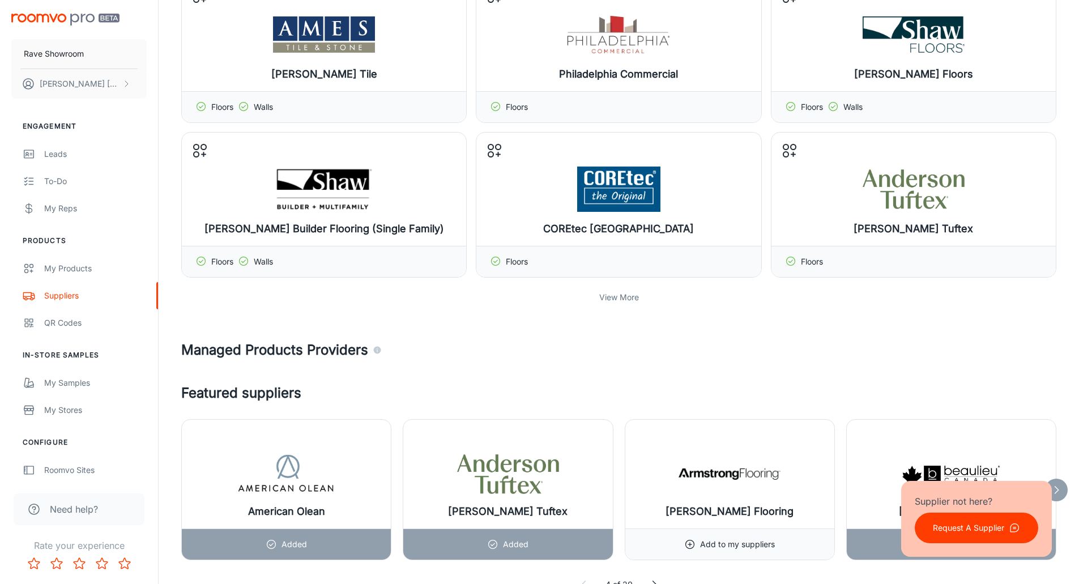
click at [621, 298] on p "View More" at bounding box center [619, 297] width 40 height 12
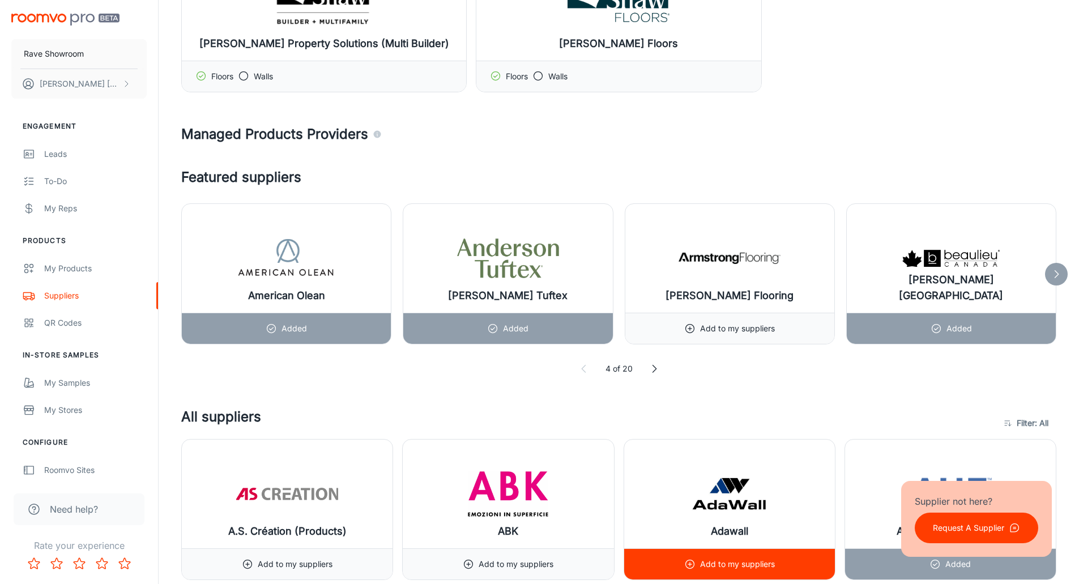
scroll to position [623, 0]
